Goal: Information Seeking & Learning: Find contact information

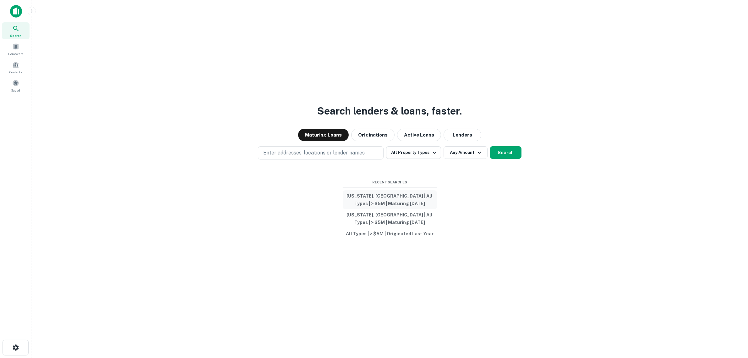
click at [376, 197] on button "[US_STATE], [GEOGRAPHIC_DATA] | All Types | > $5M | Maturing [DATE]" at bounding box center [390, 199] width 94 height 19
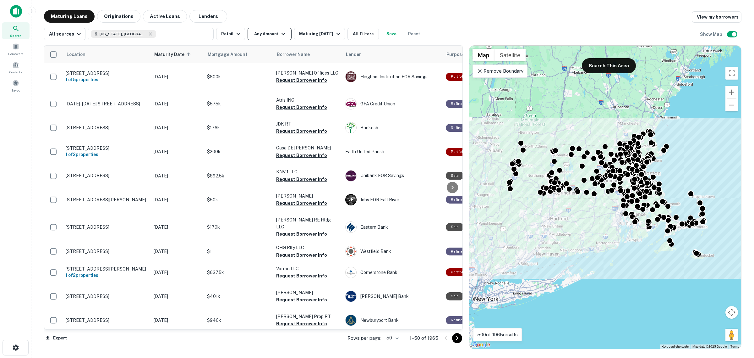
click at [273, 37] on button "Any Amount" at bounding box center [270, 34] width 44 height 13
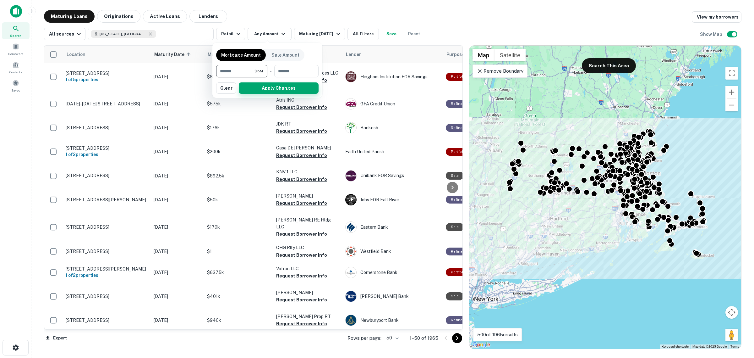
type input "*******"
click at [281, 91] on button "Apply Changes" at bounding box center [279, 87] width 80 height 11
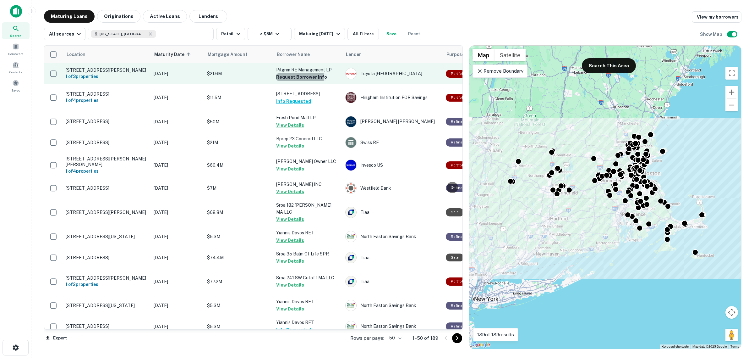
click at [292, 78] on button "Request Borrower Info" at bounding box center [301, 77] width 51 height 8
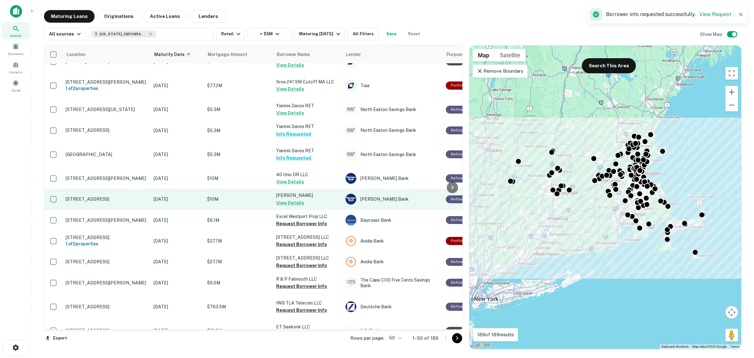
scroll to position [196, 0]
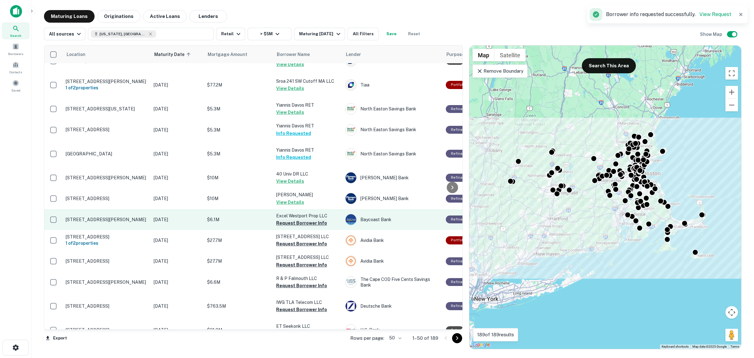
click at [293, 226] on button "Request Borrower Info" at bounding box center [301, 223] width 51 height 8
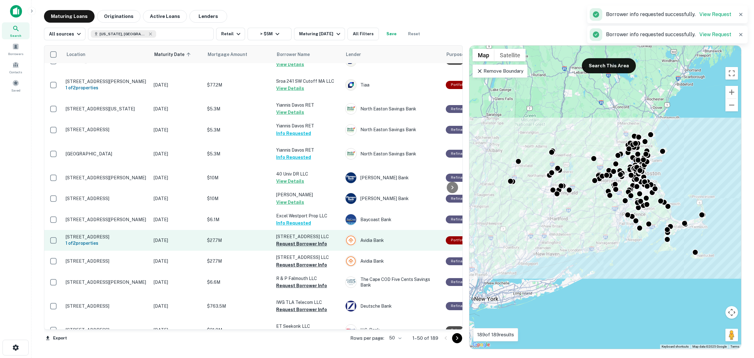
click at [297, 246] on button "Request Borrower Info" at bounding box center [301, 244] width 51 height 8
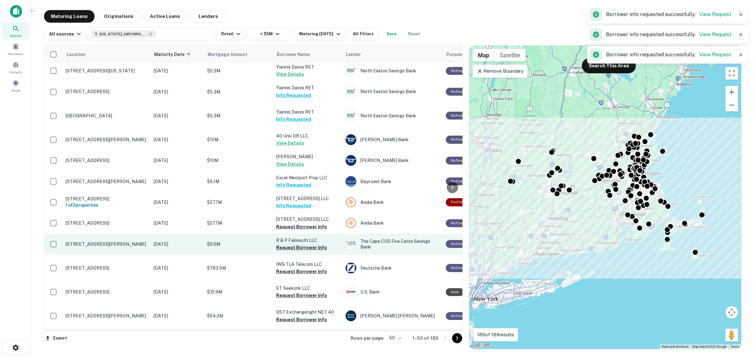
scroll to position [236, 0]
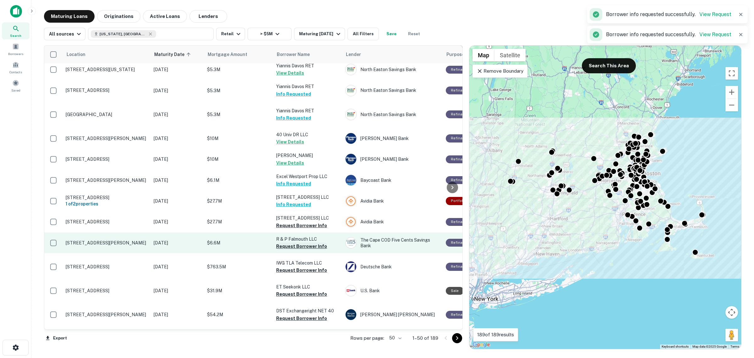
click at [300, 249] on button "Request Borrower Info" at bounding box center [301, 246] width 51 height 8
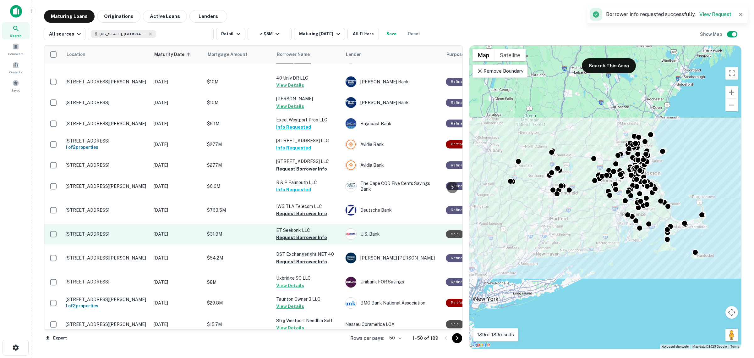
scroll to position [314, 0]
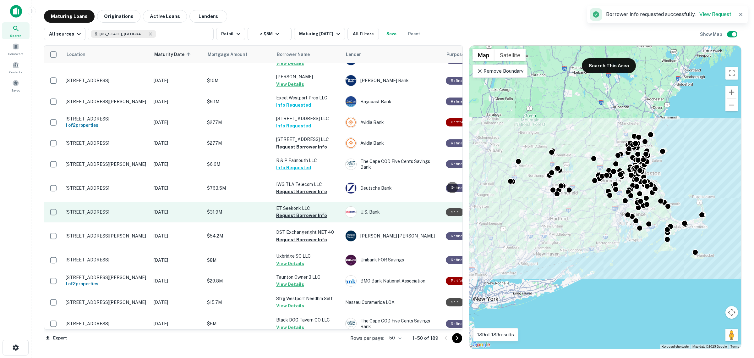
click at [309, 215] on button "Request Borrower Info" at bounding box center [301, 216] width 51 height 8
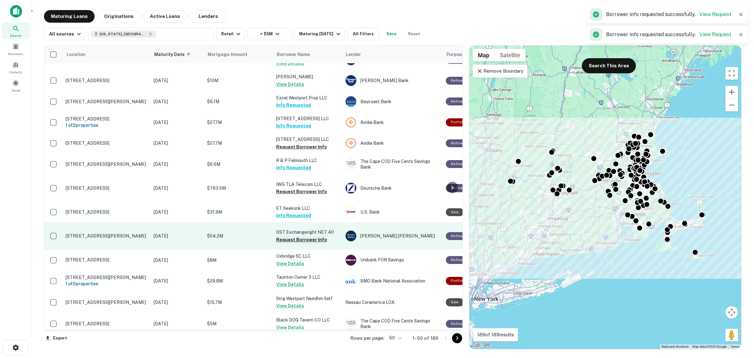
click at [310, 243] on button "Request Borrower Info" at bounding box center [301, 240] width 51 height 8
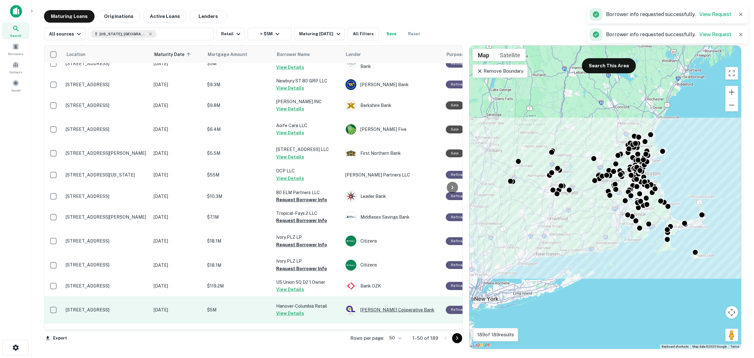
scroll to position [629, 0]
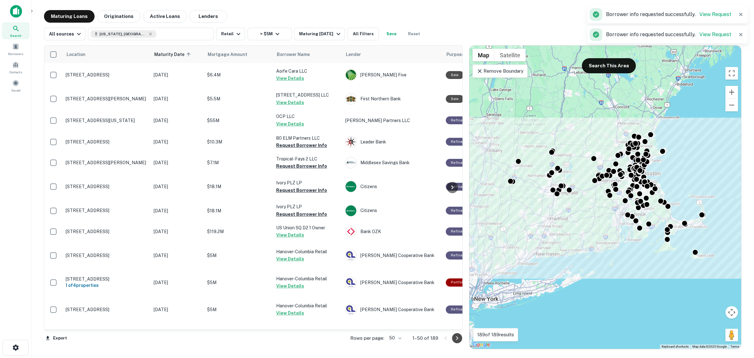
click at [459, 333] on button "Go to next page" at bounding box center [457, 338] width 10 height 10
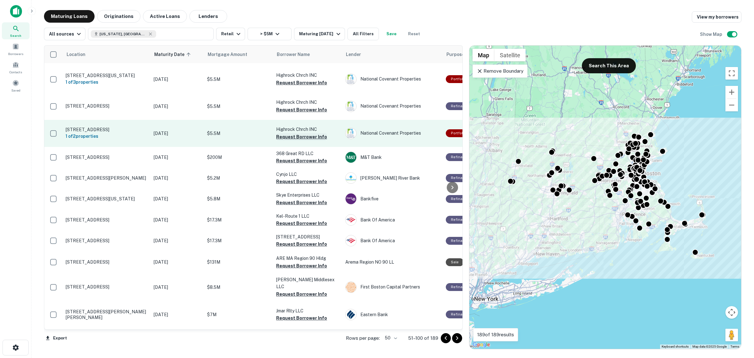
click at [302, 140] on button "Request Borrower Info" at bounding box center [301, 137] width 51 height 8
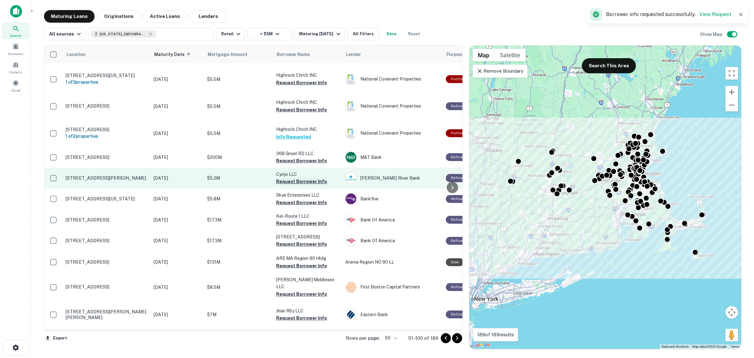
click at [306, 185] on button "Request Borrower Info" at bounding box center [301, 182] width 51 height 8
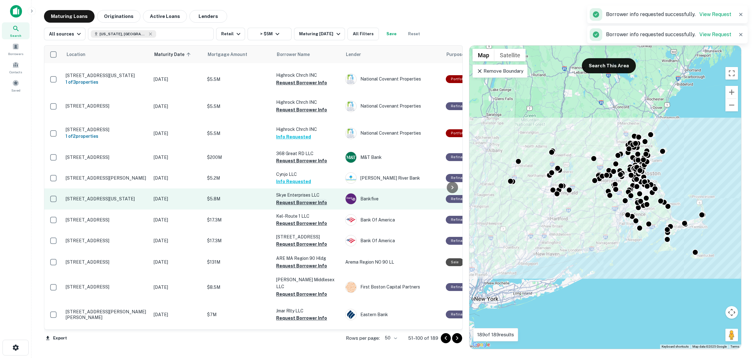
click at [310, 206] on button "Request Borrower Info" at bounding box center [301, 203] width 51 height 8
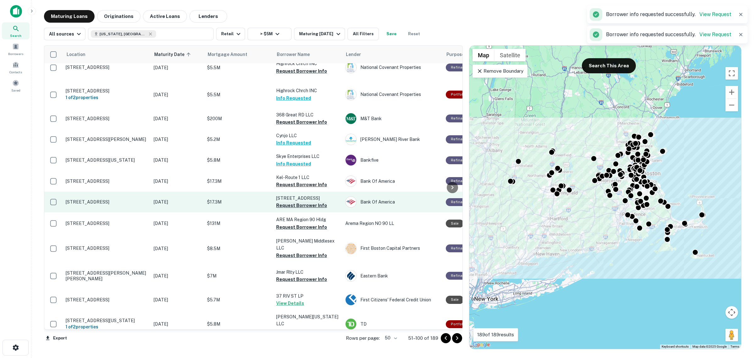
scroll to position [668, 0]
click at [313, 208] on button "Request Borrower Info" at bounding box center [301, 205] width 51 height 8
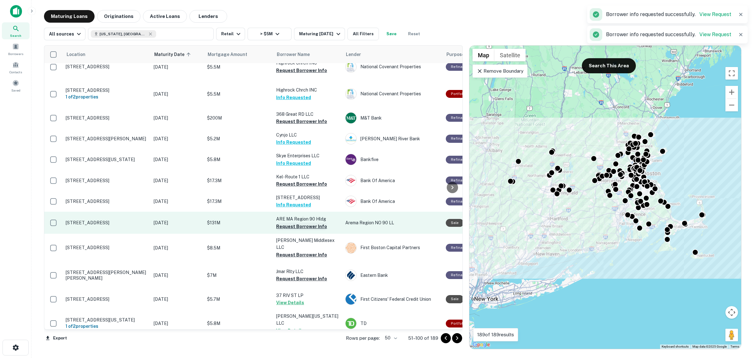
click at [308, 230] on button "Request Borrower Info" at bounding box center [301, 227] width 51 height 8
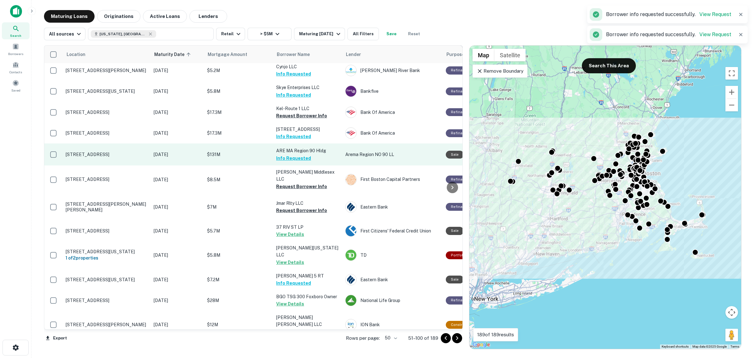
scroll to position [746, 0]
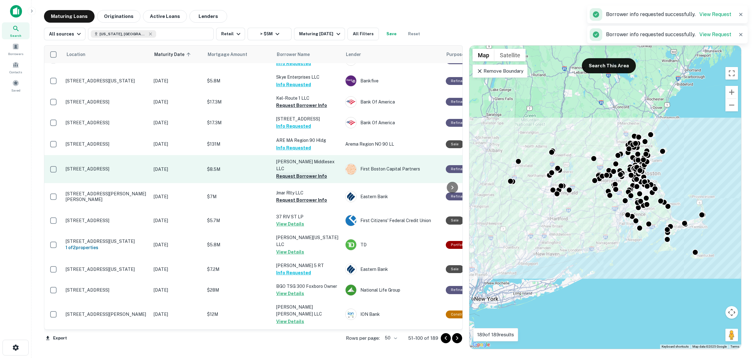
click at [301, 180] on button "Request Borrower Info" at bounding box center [301, 176] width 51 height 8
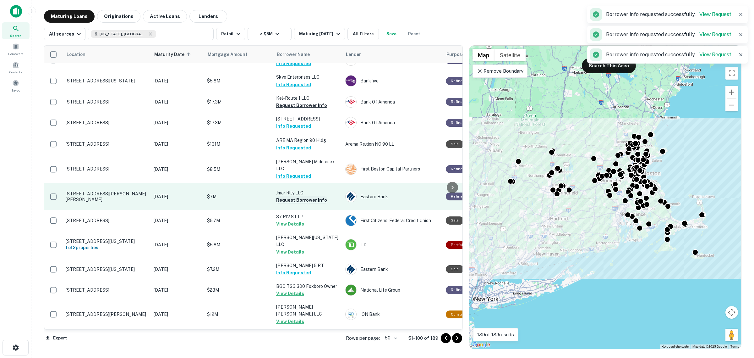
click at [309, 204] on button "Request Borrower Info" at bounding box center [301, 200] width 51 height 8
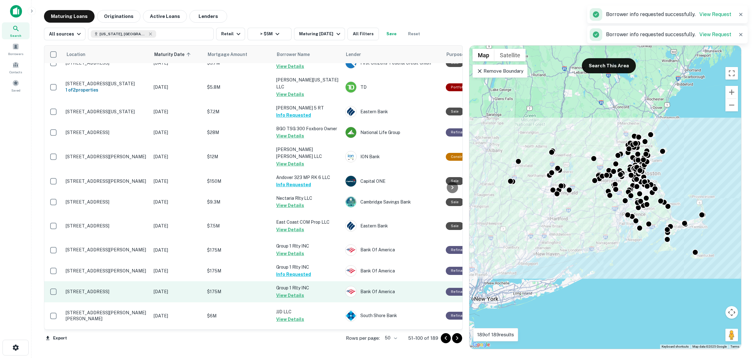
scroll to position [990, 0]
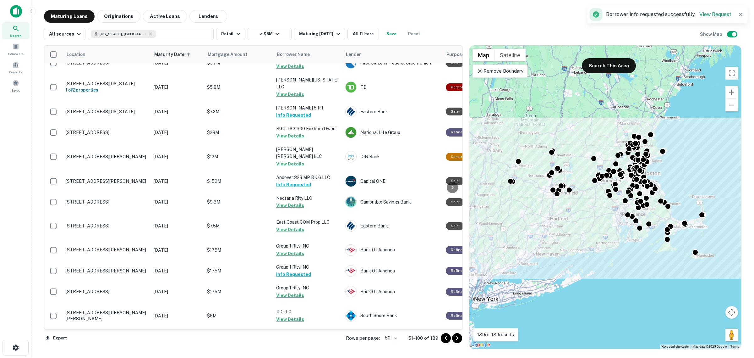
click at [457, 339] on icon "Go to next page" at bounding box center [457, 338] width 2 height 4
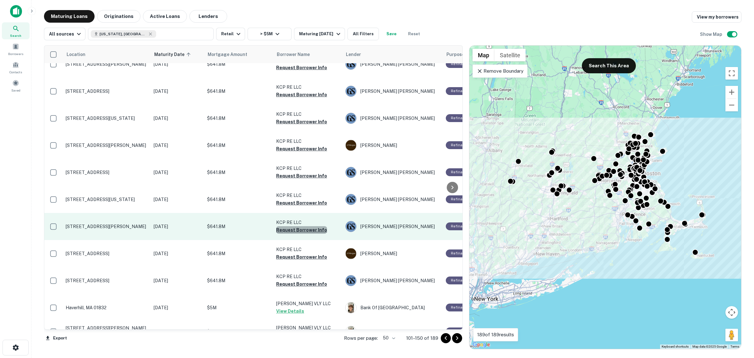
click at [302, 226] on button "Request Borrower Info" at bounding box center [301, 230] width 51 height 8
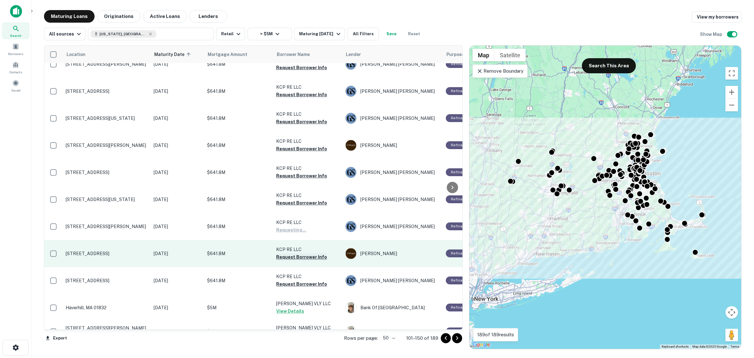
click at [299, 253] on button "Request Borrower Info" at bounding box center [301, 257] width 51 height 8
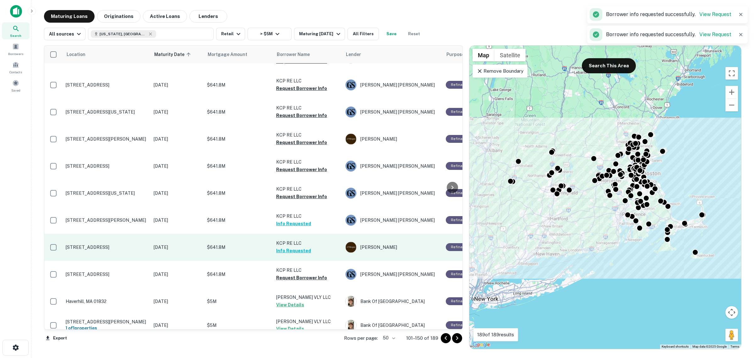
scroll to position [1005, 0]
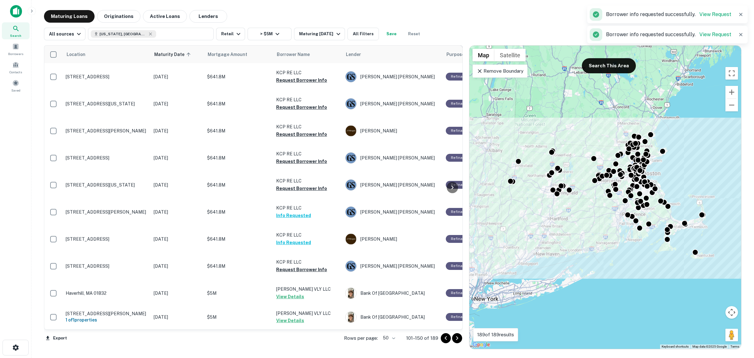
click at [459, 343] on div at bounding box center [451, 338] width 21 height 10
click at [459, 342] on button "Go to next page" at bounding box center [457, 338] width 10 height 10
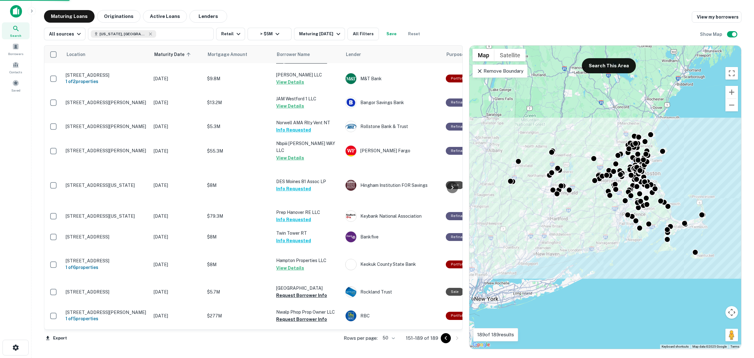
scroll to position [687, 0]
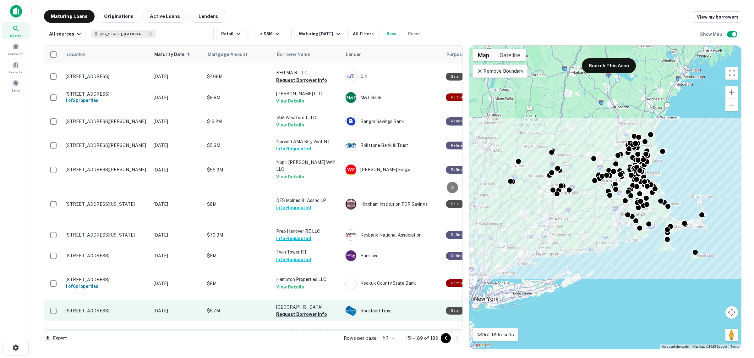
click at [304, 310] on button "Request Borrower Info" at bounding box center [301, 314] width 51 height 8
